Goal: Information Seeking & Learning: Learn about a topic

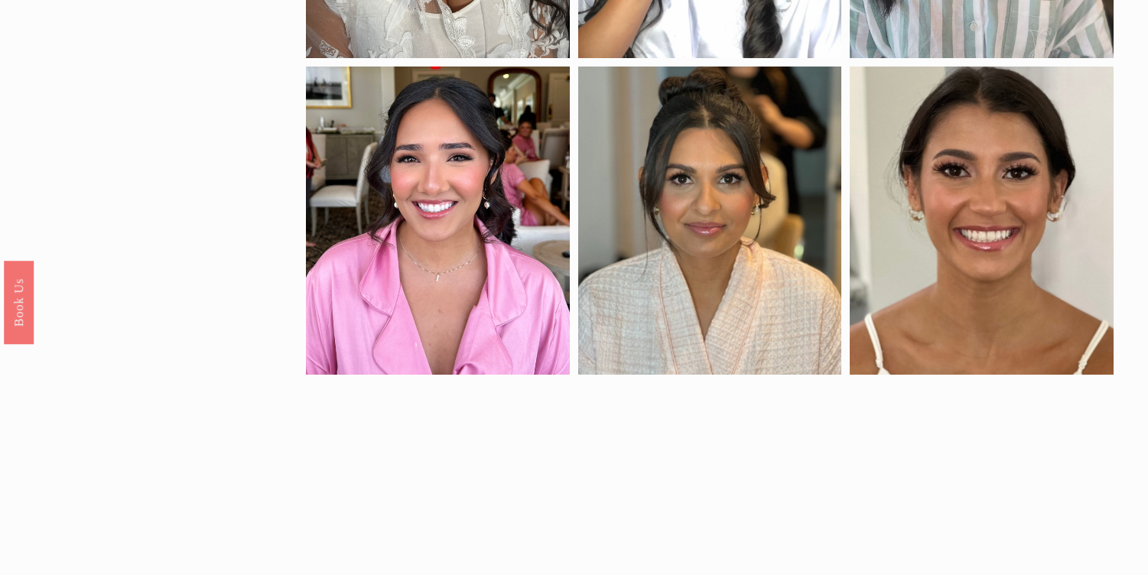
scroll to position [783, 0]
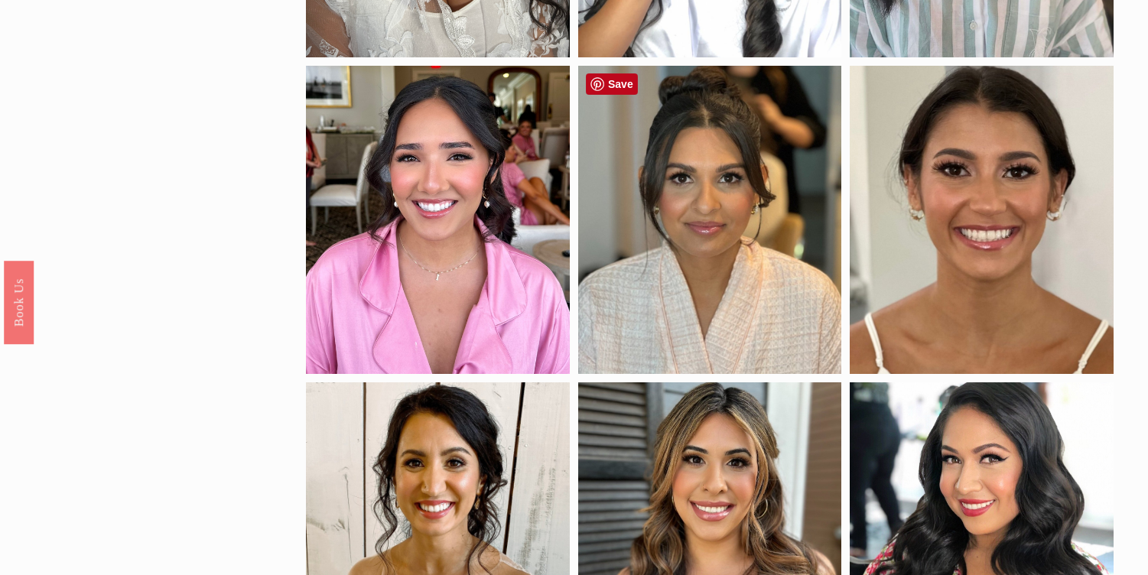
click at [710, 214] on div at bounding box center [710, 219] width 264 height 307
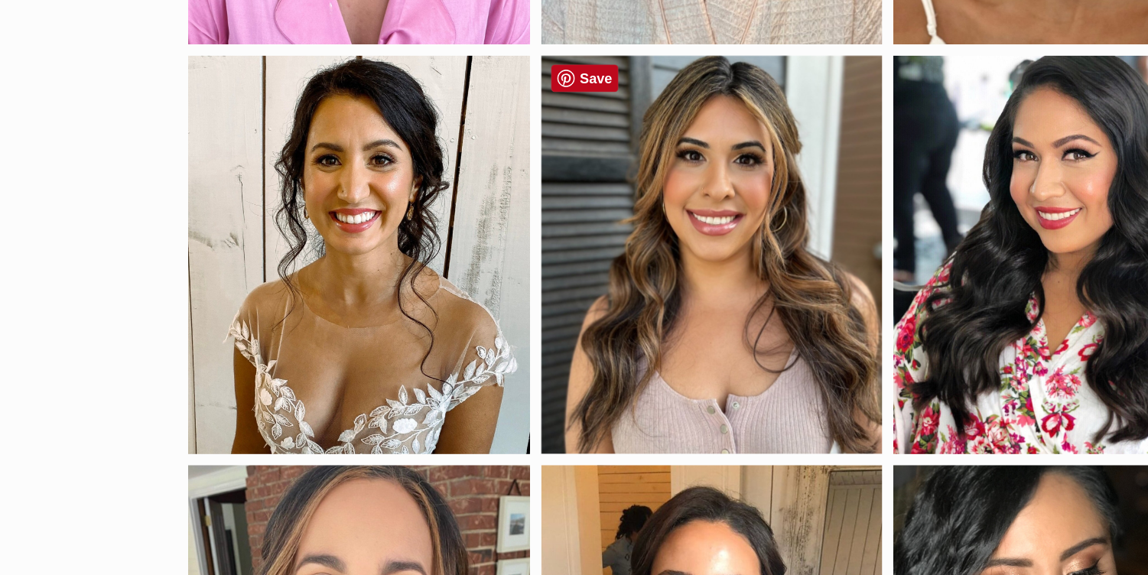
scroll to position [990, 0]
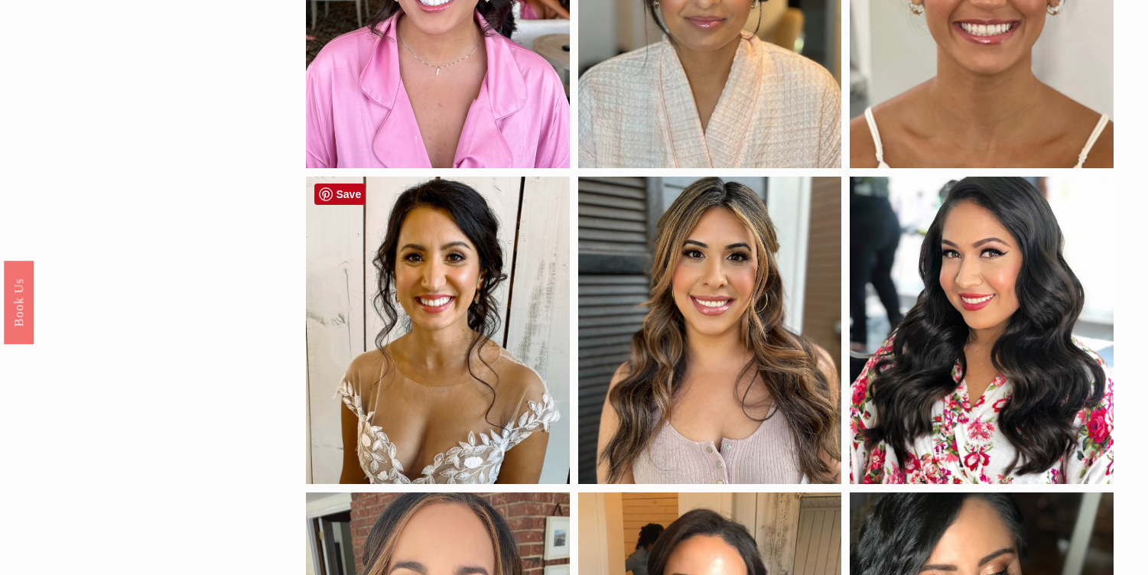
click at [324, 421] on div at bounding box center [438, 330] width 264 height 307
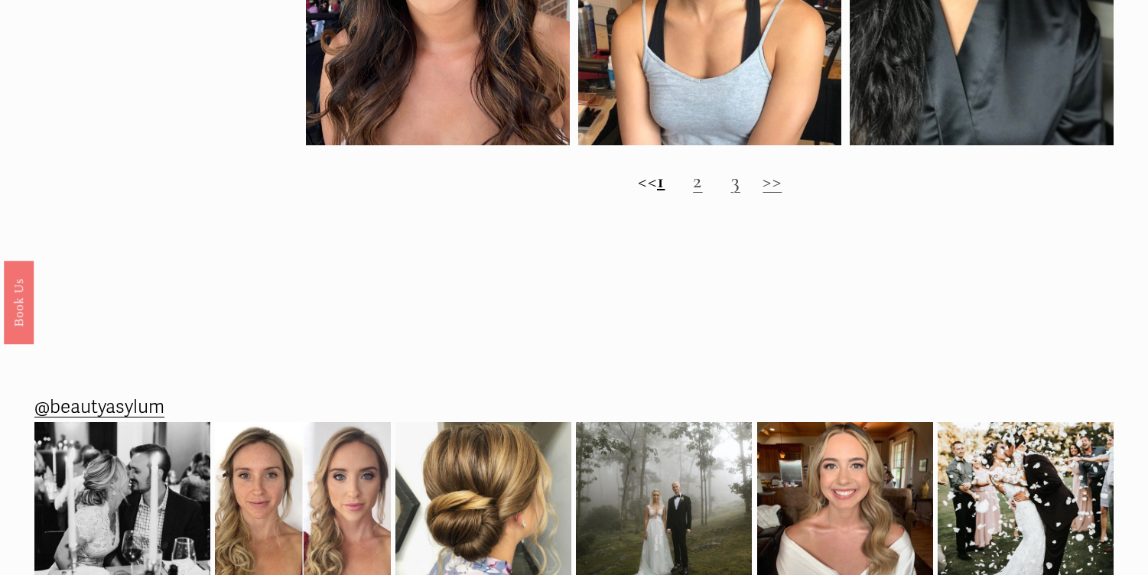
scroll to position [1657, 0]
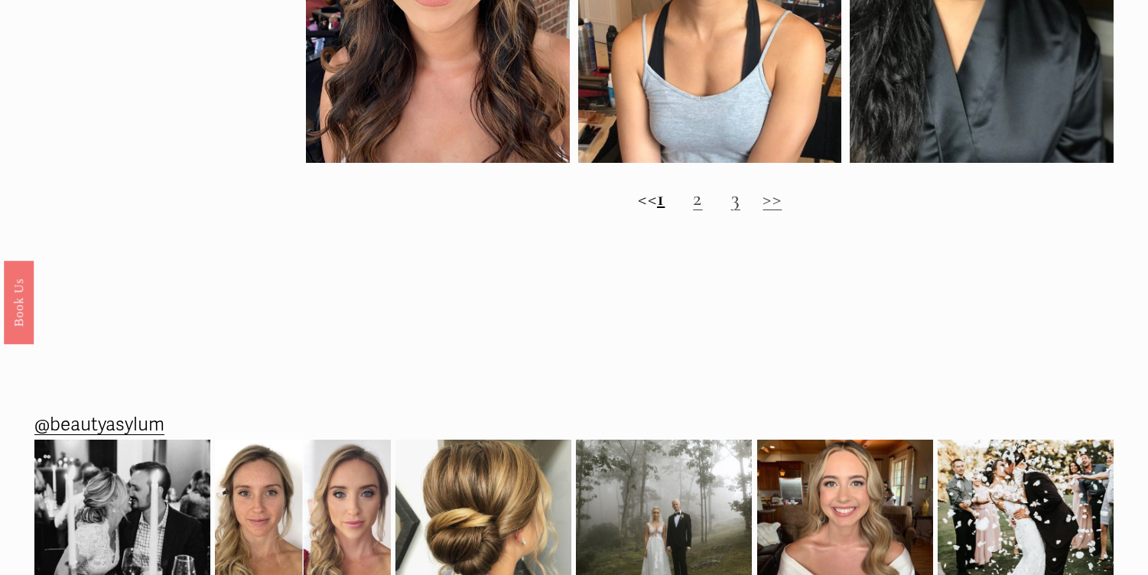
click at [717, 207] on h2 "<< 1 2 3 >>" at bounding box center [710, 199] width 808 height 24
click at [717, 205] on h2 "<< 1 2 3 >>" at bounding box center [710, 199] width 808 height 24
click at [702, 200] on link "2" at bounding box center [697, 198] width 9 height 25
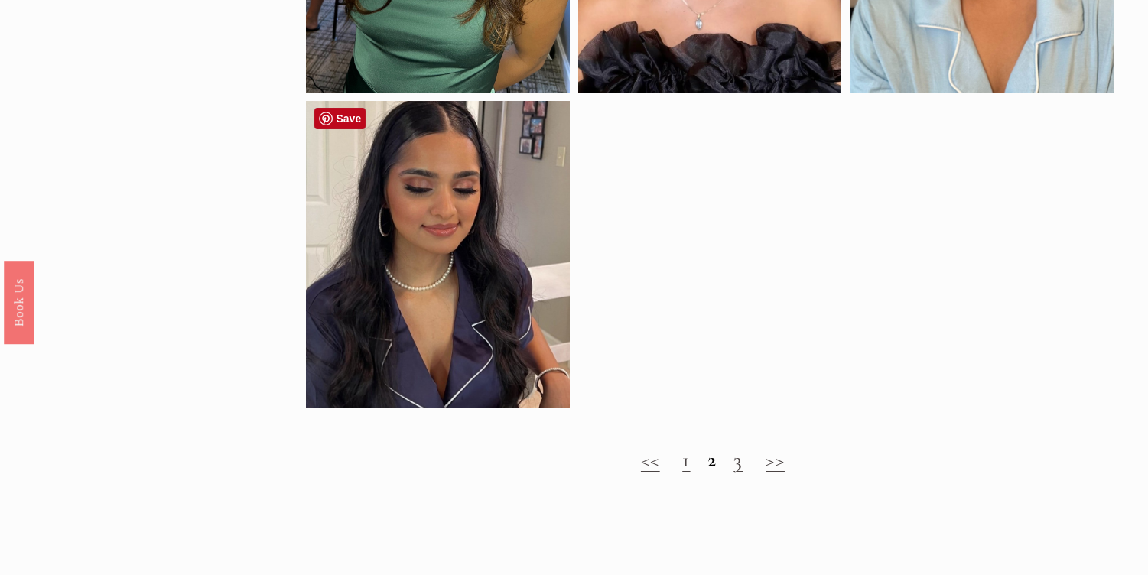
scroll to position [1102, 0]
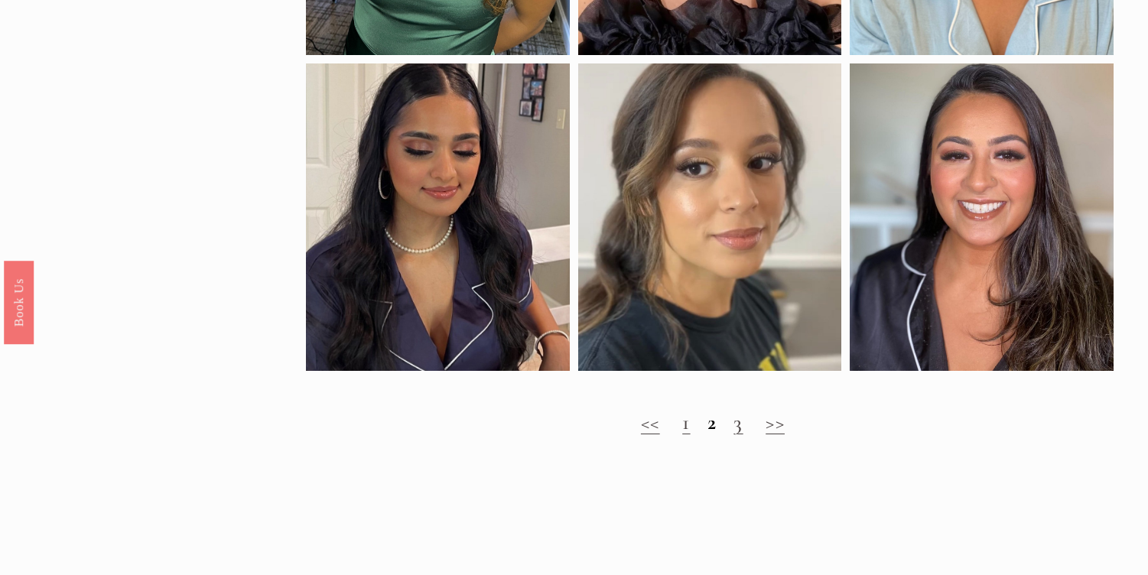
click at [735, 428] on link "3" at bounding box center [737, 422] width 9 height 25
